Goal: Information Seeking & Learning: Learn about a topic

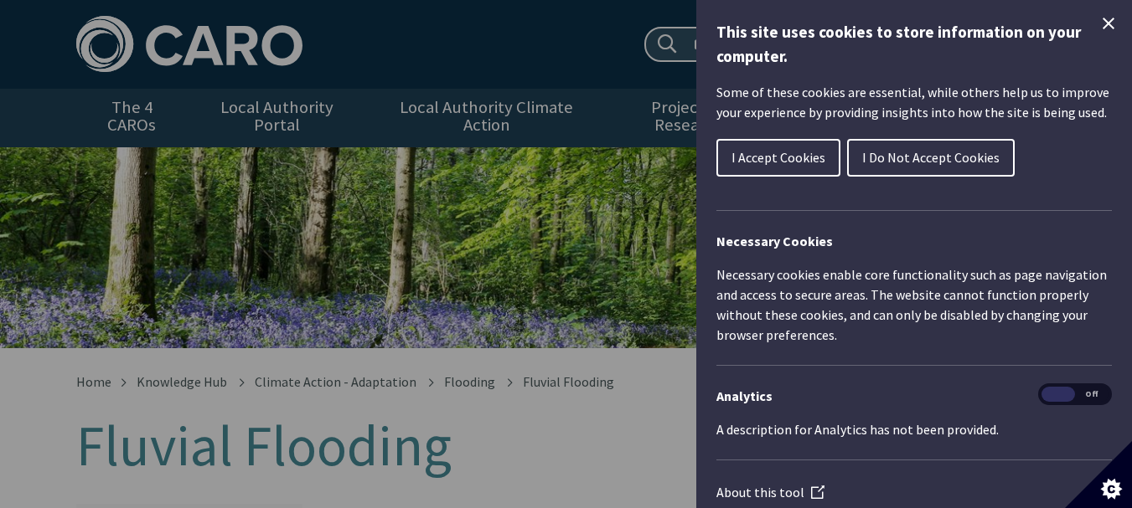
scroll to position [23, 0]
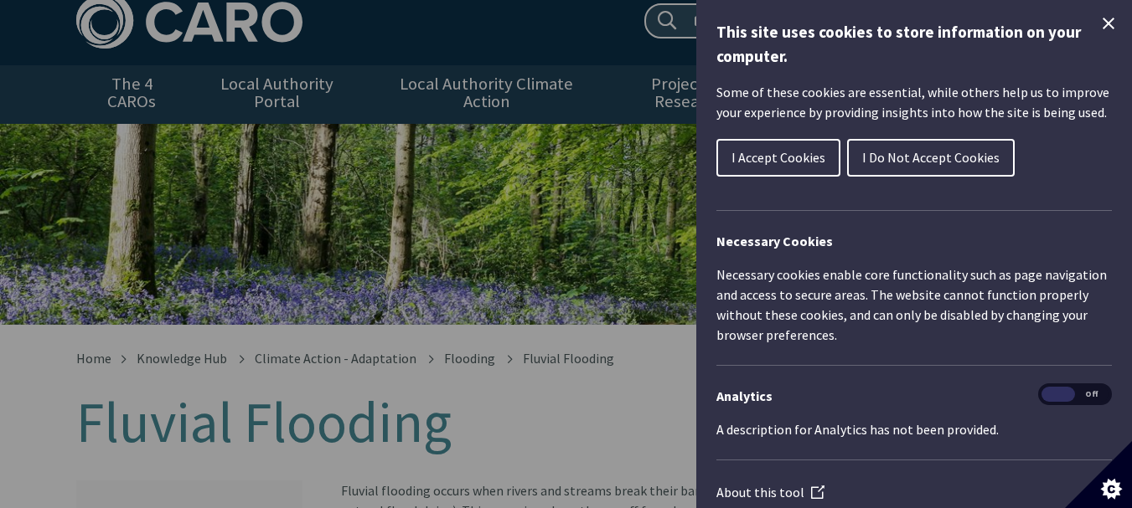
click at [1092, 10] on div "This site uses cookies to store information on your computer. Some of these coo…" at bounding box center [914, 254] width 436 height 508
click at [1098, 22] on icon "Close Cookie Control" at bounding box center [1108, 23] width 20 height 20
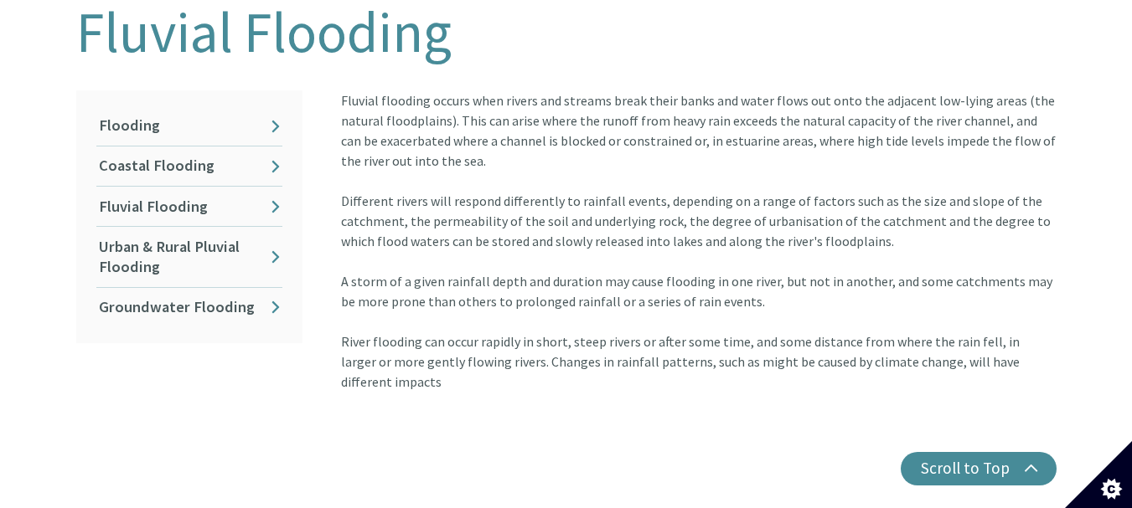
scroll to position [380, 0]
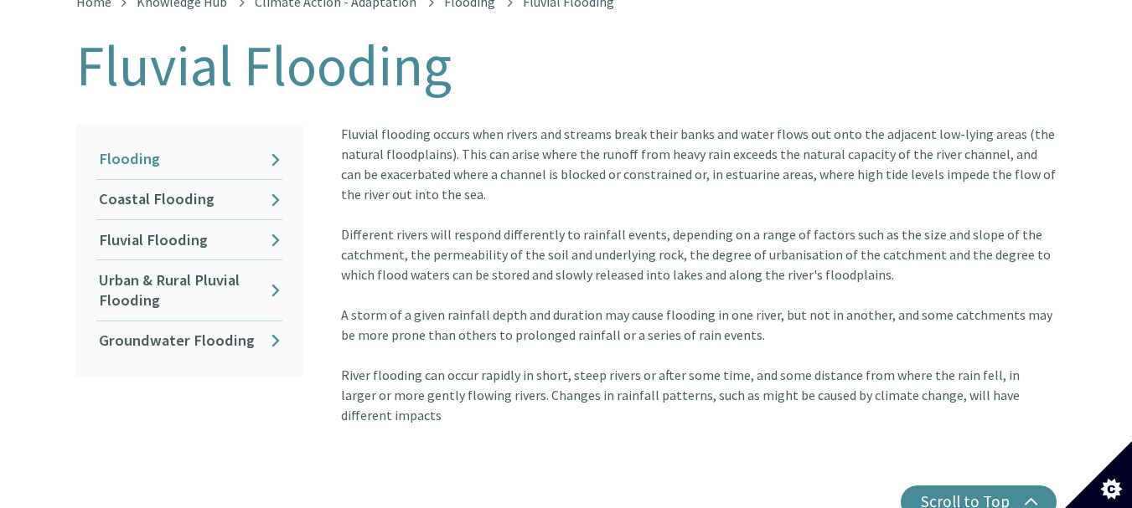
click at [278, 142] on link "Flooding" at bounding box center [189, 159] width 186 height 39
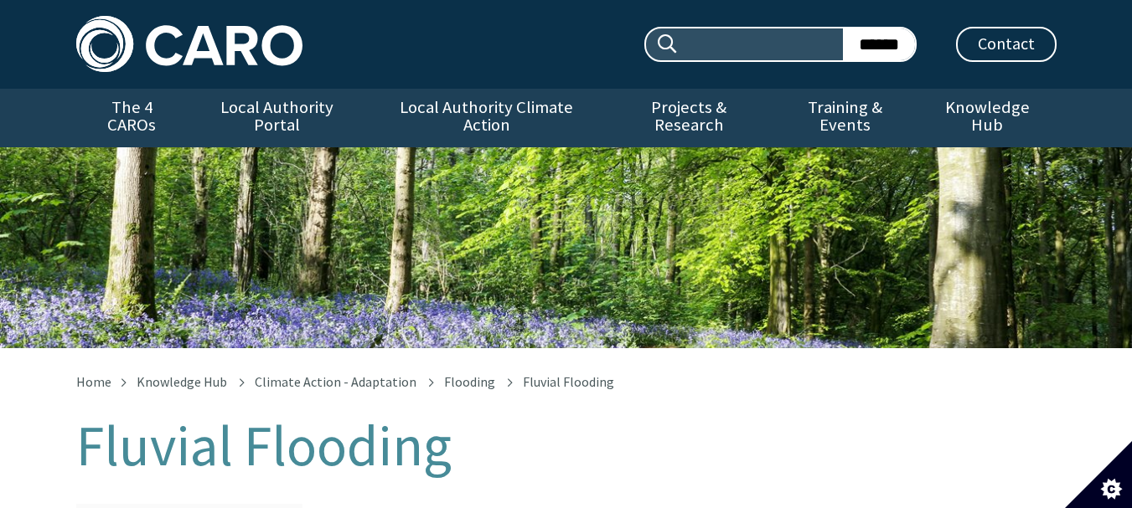
scroll to position [394, 0]
